Goal: Task Accomplishment & Management: Use online tool/utility

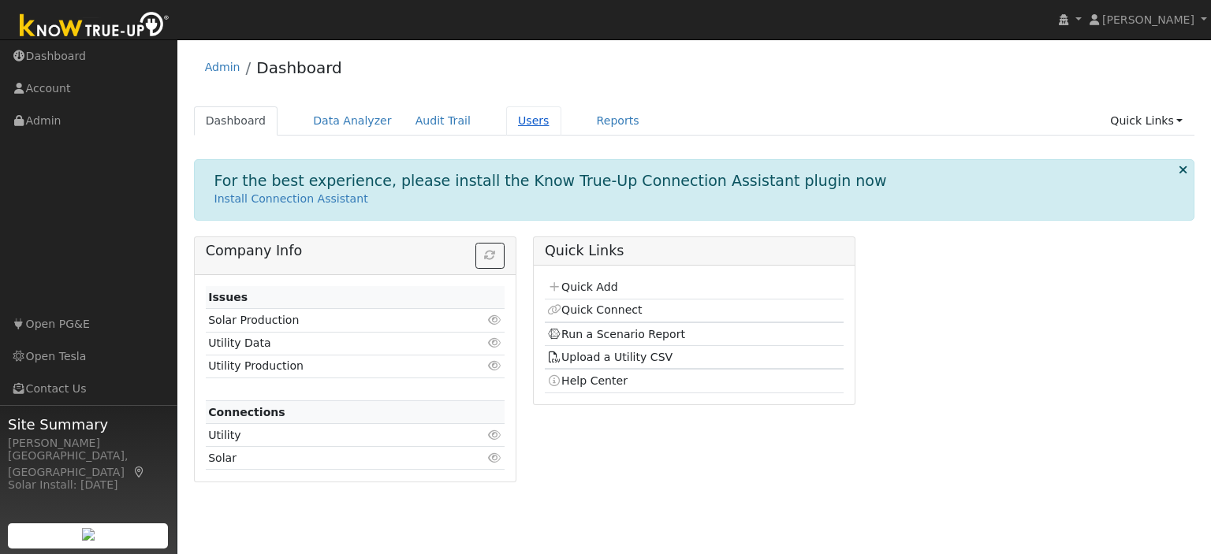
click at [506, 123] on link "Users" at bounding box center [533, 120] width 55 height 29
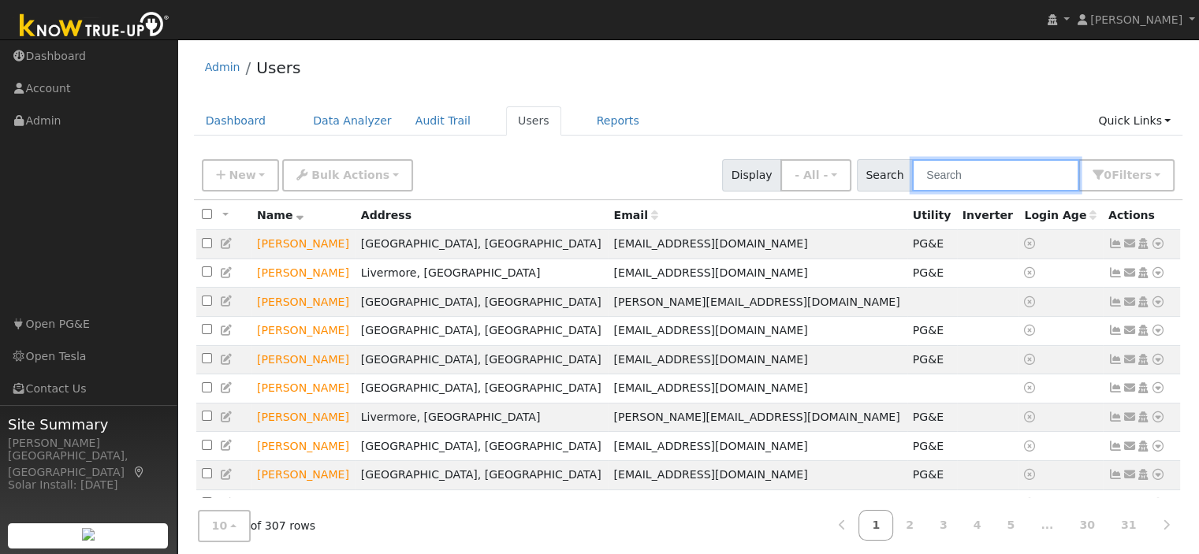
click at [979, 182] on input "text" at bounding box center [995, 175] width 167 height 32
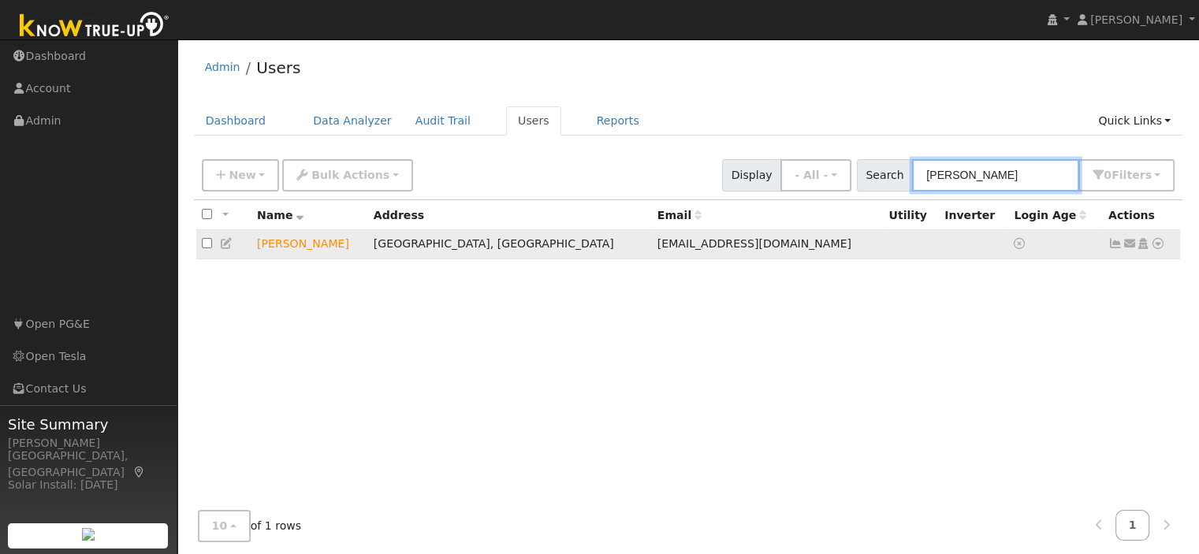
type input "[PERSON_NAME]"
click at [1158, 245] on icon at bounding box center [1158, 243] width 14 height 11
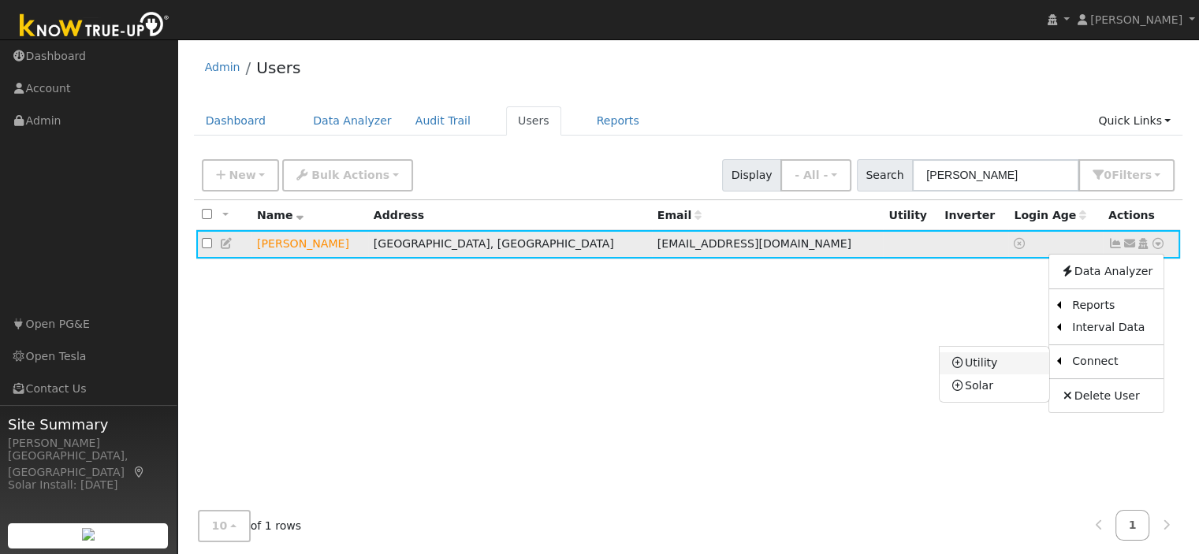
click at [998, 365] on link "Utility" at bounding box center [995, 364] width 110 height 22
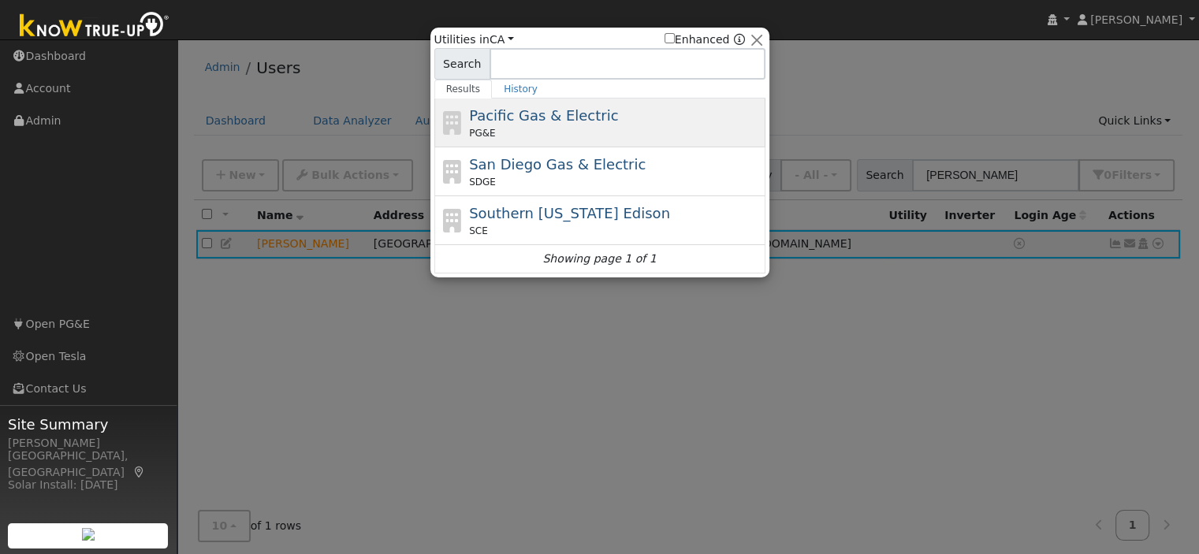
click at [534, 127] on div "PG&E" at bounding box center [615, 133] width 293 height 14
